Goal: Task Accomplishment & Management: Manage account settings

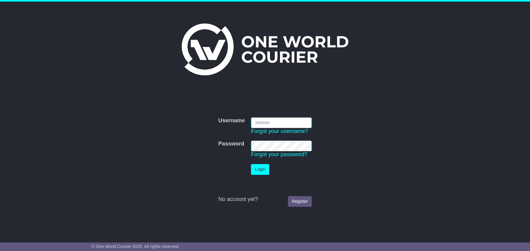
type input "**********"
click at [264, 170] on button "Login" at bounding box center [260, 169] width 18 height 11
